Goal: Task Accomplishment & Management: Complete application form

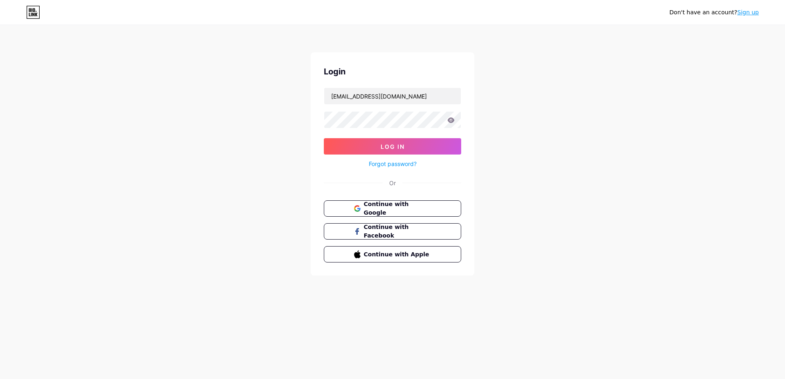
type input "[EMAIL_ADDRESS][DOMAIN_NAME]"
click at [450, 120] on icon at bounding box center [450, 119] width 7 height 5
click at [450, 120] on icon at bounding box center [450, 120] width 8 height 8
click at [450, 120] on icon at bounding box center [450, 119] width 7 height 5
click at [450, 119] on icon at bounding box center [450, 121] width 7 height 6
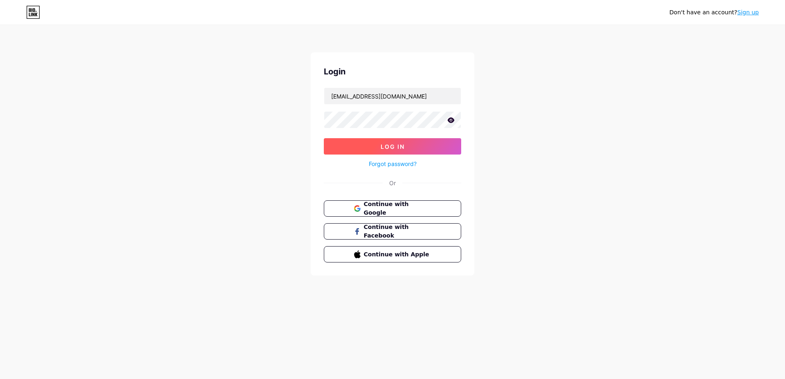
click at [391, 146] on span "Log In" at bounding box center [392, 146] width 24 height 7
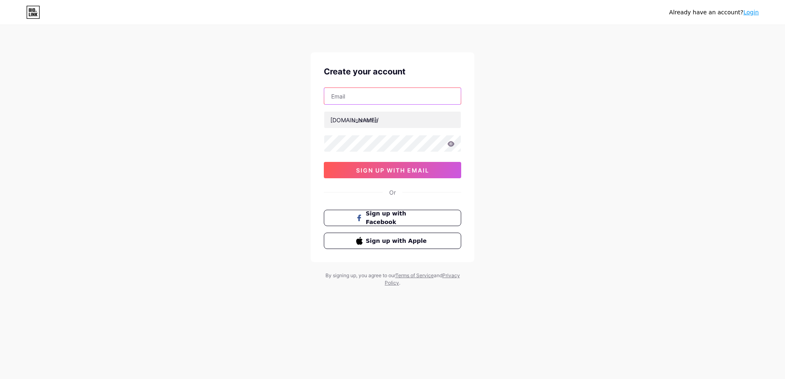
click at [351, 98] on input "text" at bounding box center [392, 96] width 136 height 16
type input "[EMAIL_ADDRESS][DOMAIN_NAME]"
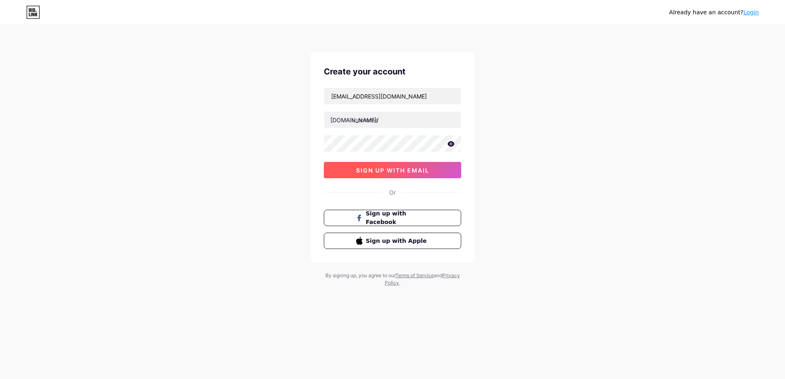
click at [402, 171] on span "sign up with email" at bounding box center [392, 170] width 73 height 7
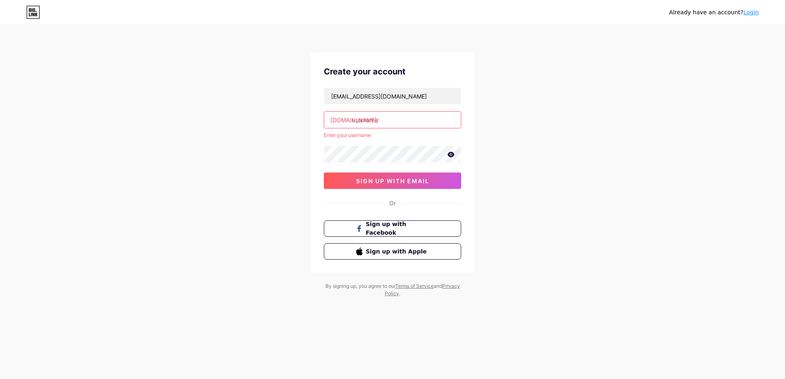
click at [448, 153] on icon at bounding box center [450, 154] width 7 height 5
click at [411, 180] on span "sign up with email" at bounding box center [392, 180] width 73 height 7
click at [394, 183] on span "sign up with email" at bounding box center [392, 180] width 73 height 7
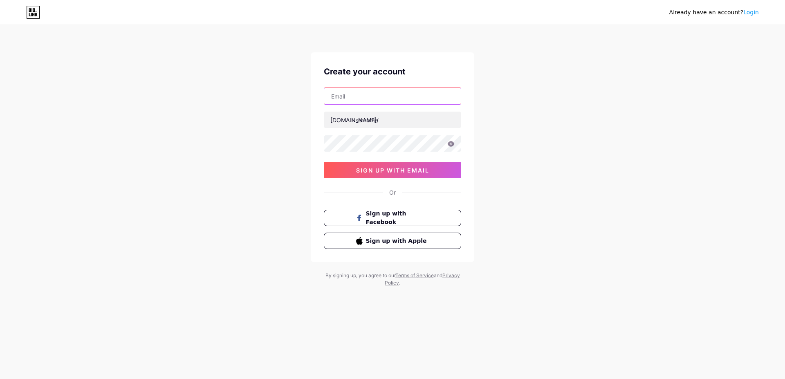
click at [353, 98] on input "text" at bounding box center [392, 96] width 136 height 16
click at [388, 242] on span "Sign up with Apple" at bounding box center [397, 240] width 64 height 9
click at [350, 96] on input "text" at bounding box center [392, 96] width 136 height 16
type input "edufame1337@gmail.com"
click at [351, 120] on input "text" at bounding box center [392, 120] width 136 height 16
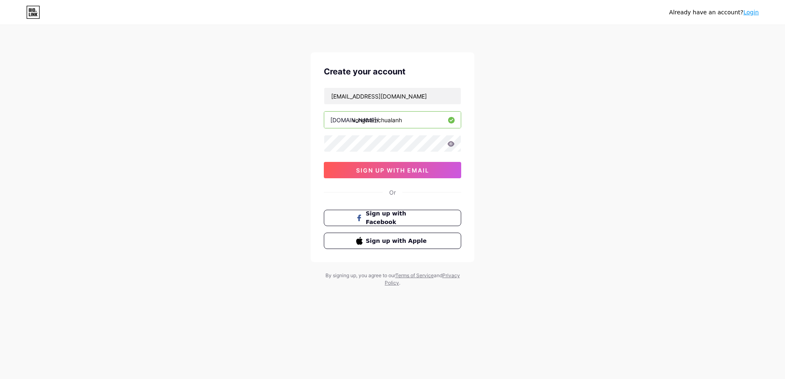
type input "vongtramchualanh"
click at [373, 167] on span "sign up with email" at bounding box center [392, 170] width 73 height 7
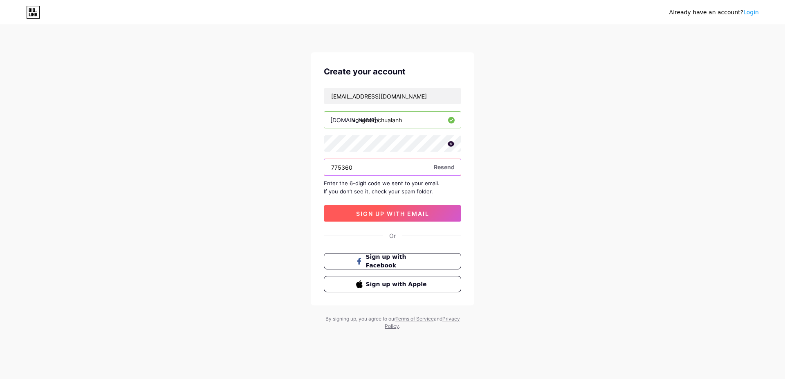
type input "775360"
click at [379, 212] on span "sign up with email" at bounding box center [392, 213] width 73 height 7
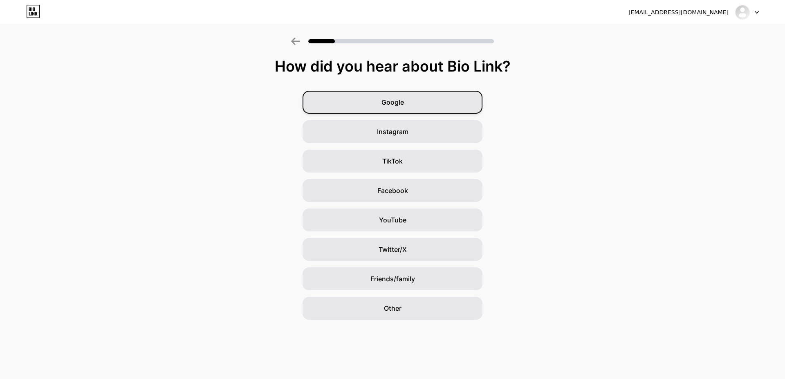
click at [362, 101] on div "Google" at bounding box center [392, 102] width 180 height 23
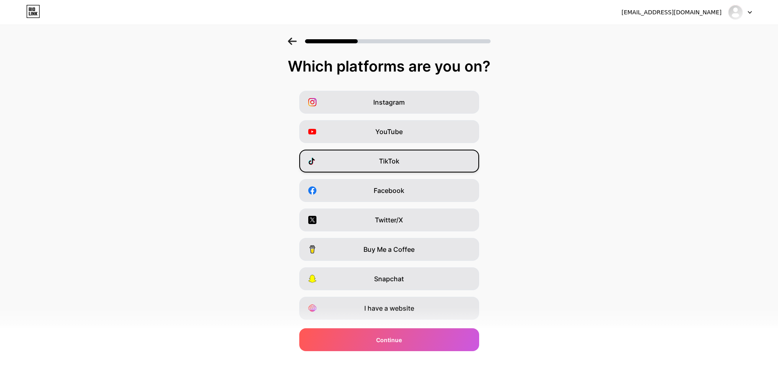
click at [376, 158] on div "TikTok" at bounding box center [389, 161] width 180 height 23
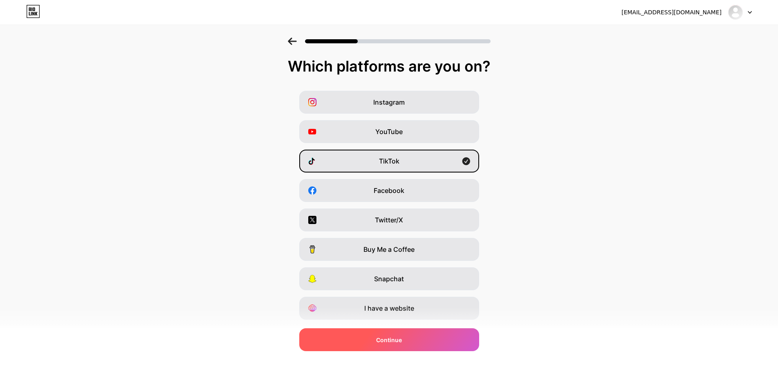
click at [391, 335] on div "Continue" at bounding box center [389, 339] width 180 height 23
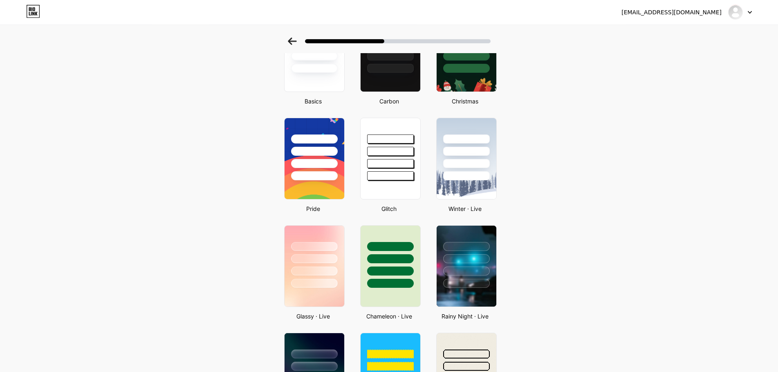
scroll to position [83, 0]
click at [328, 173] on div at bounding box center [314, 175] width 48 height 9
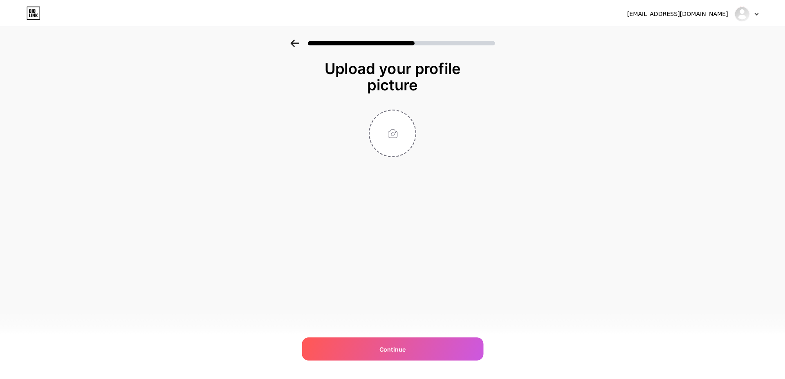
scroll to position [0, 0]
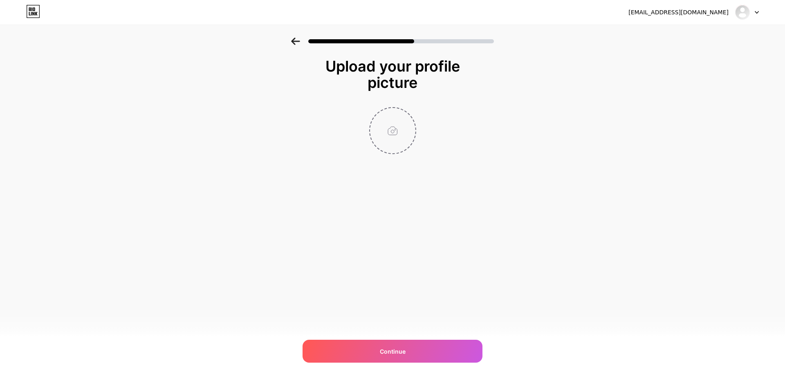
click at [385, 131] on input "file" at bounding box center [392, 130] width 45 height 45
type input "C:\fakepath\z7043678225756_8faaa020ec213e0ac438e1acc8e2f49e.jpg"
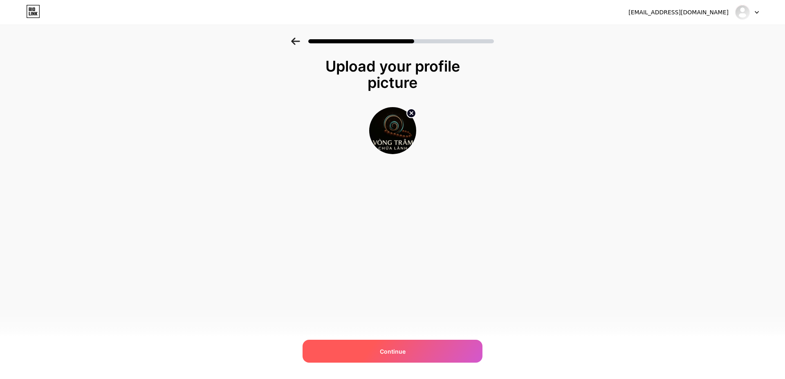
click at [385, 347] on span "Continue" at bounding box center [393, 351] width 26 height 9
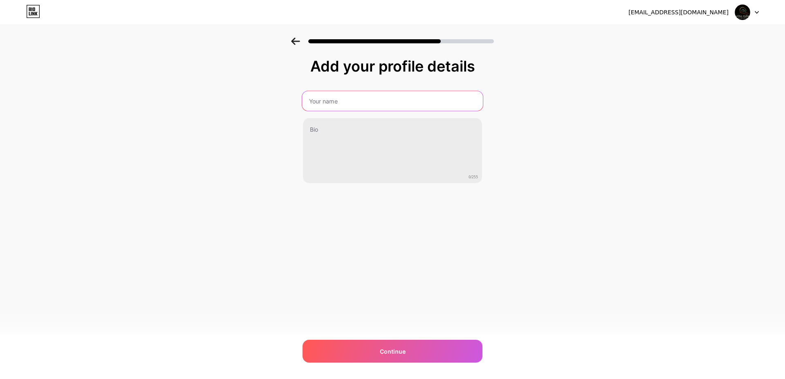
click at [316, 98] on input "text" at bounding box center [392, 101] width 181 height 20
type input "Nhật Lệ - Vòng trầm chữa lành"
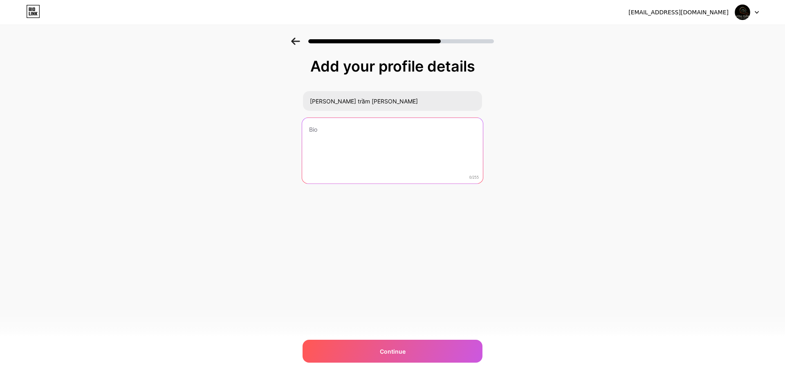
click at [318, 128] on textarea at bounding box center [392, 151] width 181 height 67
type textarea "v"
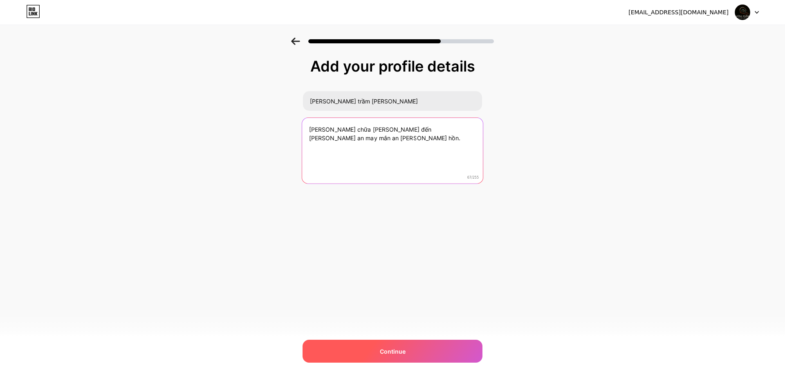
type textarea "Vòng trầm chữa lành mang đến bình an may mắn an lành trong tâm hồn."
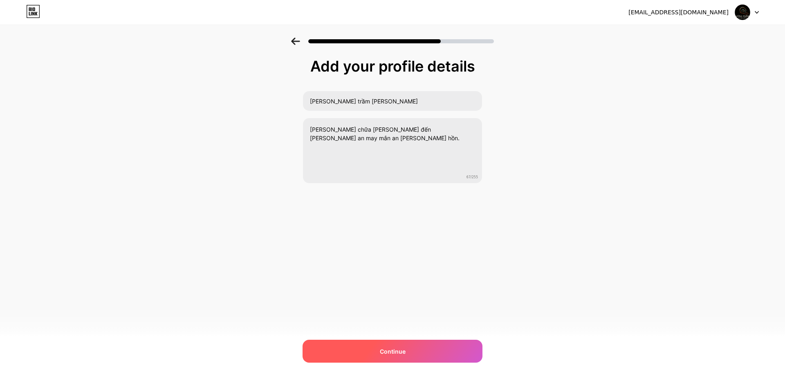
drag, startPoint x: 387, startPoint y: 348, endPoint x: 383, endPoint y: 343, distance: 5.9
click at [386, 347] on span "Continue" at bounding box center [393, 351] width 26 height 9
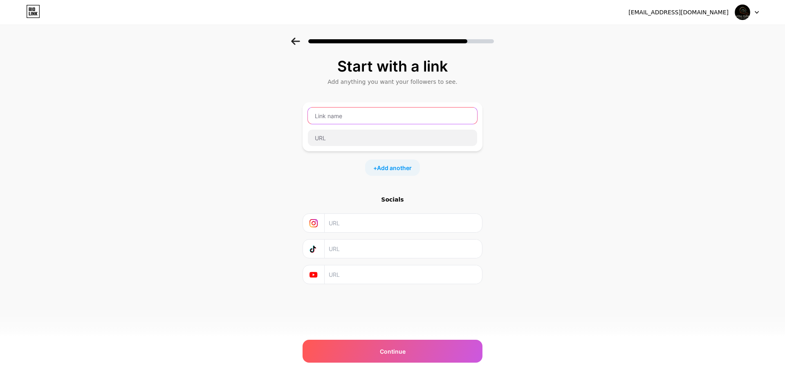
click at [323, 116] on input "text" at bounding box center [392, 115] width 169 height 16
click at [321, 138] on input "text" at bounding box center [392, 138] width 169 height 16
paste input "https://www.janly.online/vongtram"
type input "https://www.janly.online/vongtram"
click at [316, 116] on input "text" at bounding box center [392, 115] width 169 height 16
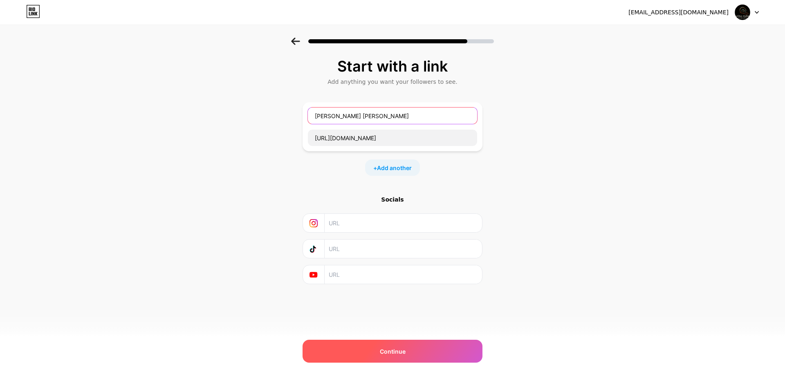
type input "Vòng trầm chữa lành"
click at [411, 345] on div "Continue" at bounding box center [392, 351] width 180 height 23
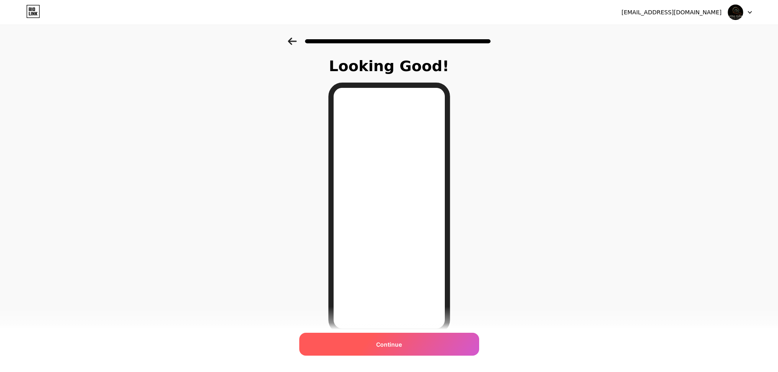
click at [402, 344] on span "Continue" at bounding box center [389, 344] width 26 height 9
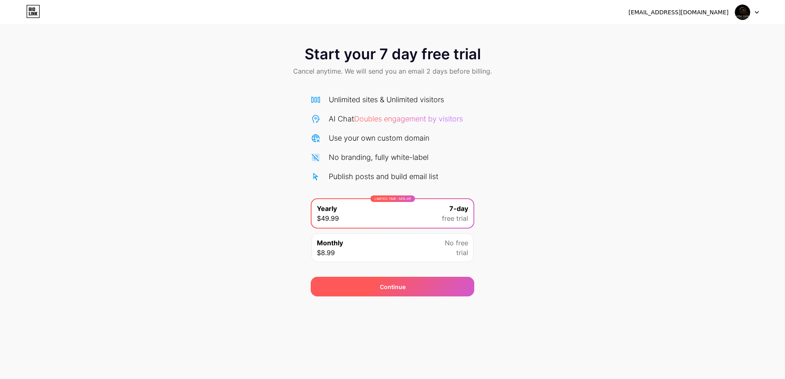
click at [378, 283] on div "Continue" at bounding box center [392, 287] width 163 height 20
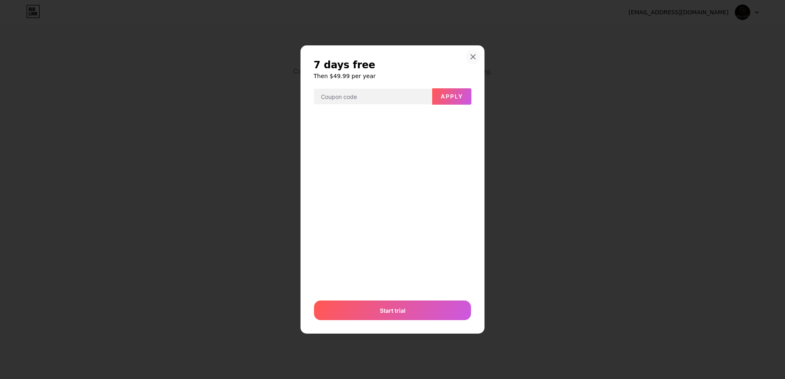
click at [470, 56] on div at bounding box center [472, 56] width 15 height 15
